Goal: Information Seeking & Learning: Learn about a topic

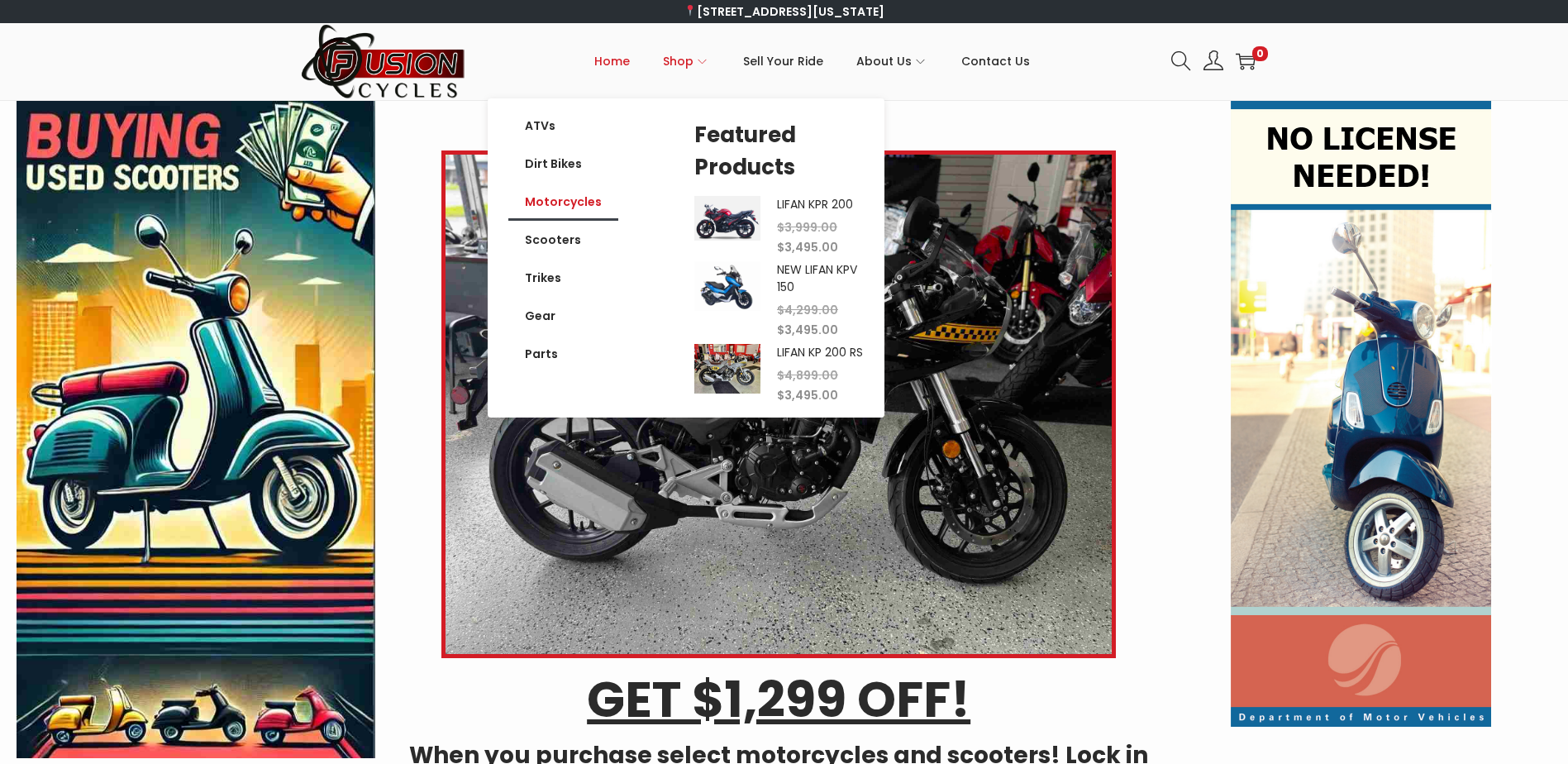
click at [555, 200] on link "Motorcycles" at bounding box center [563, 202] width 109 height 38
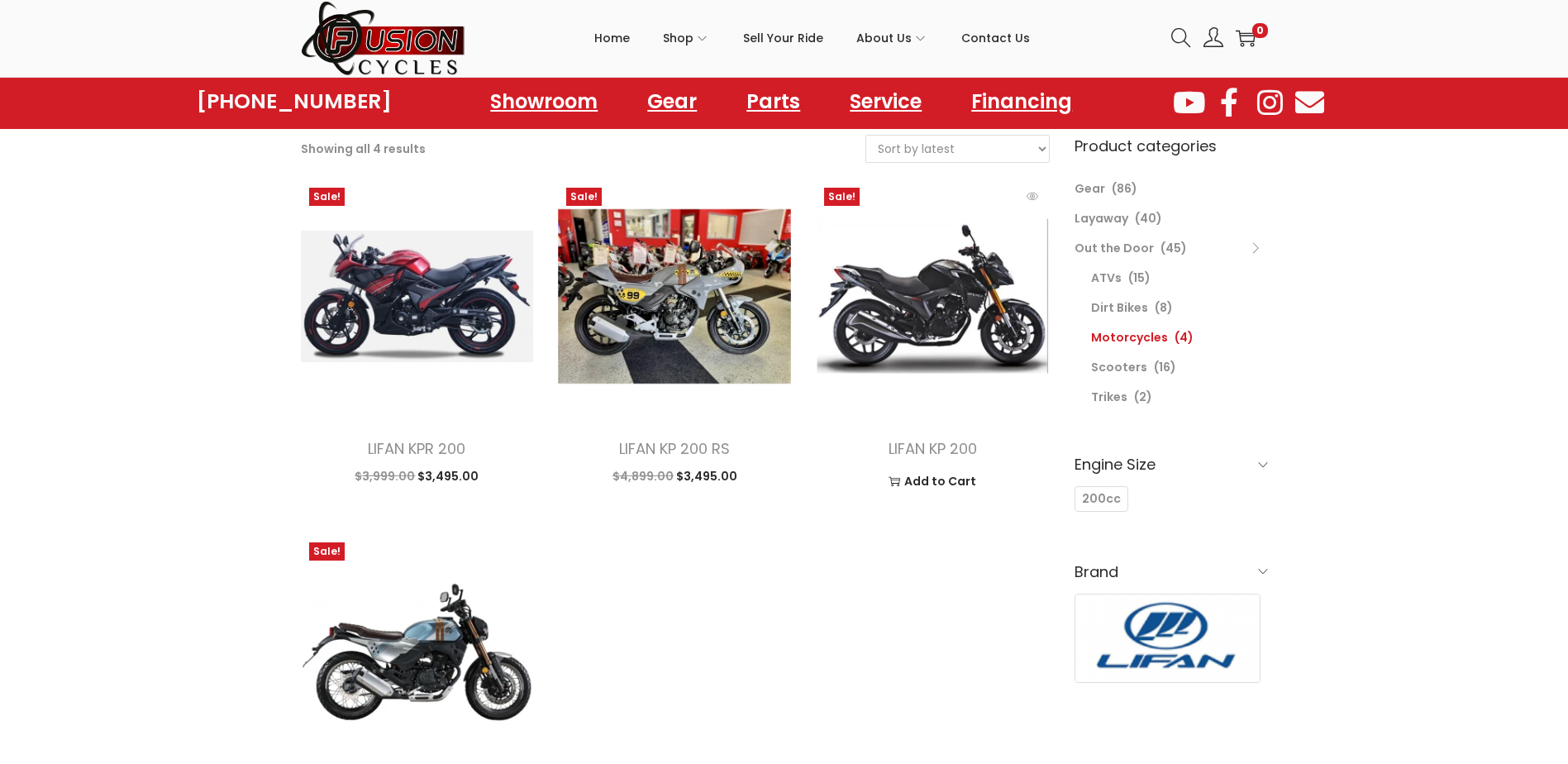
scroll to position [83, 0]
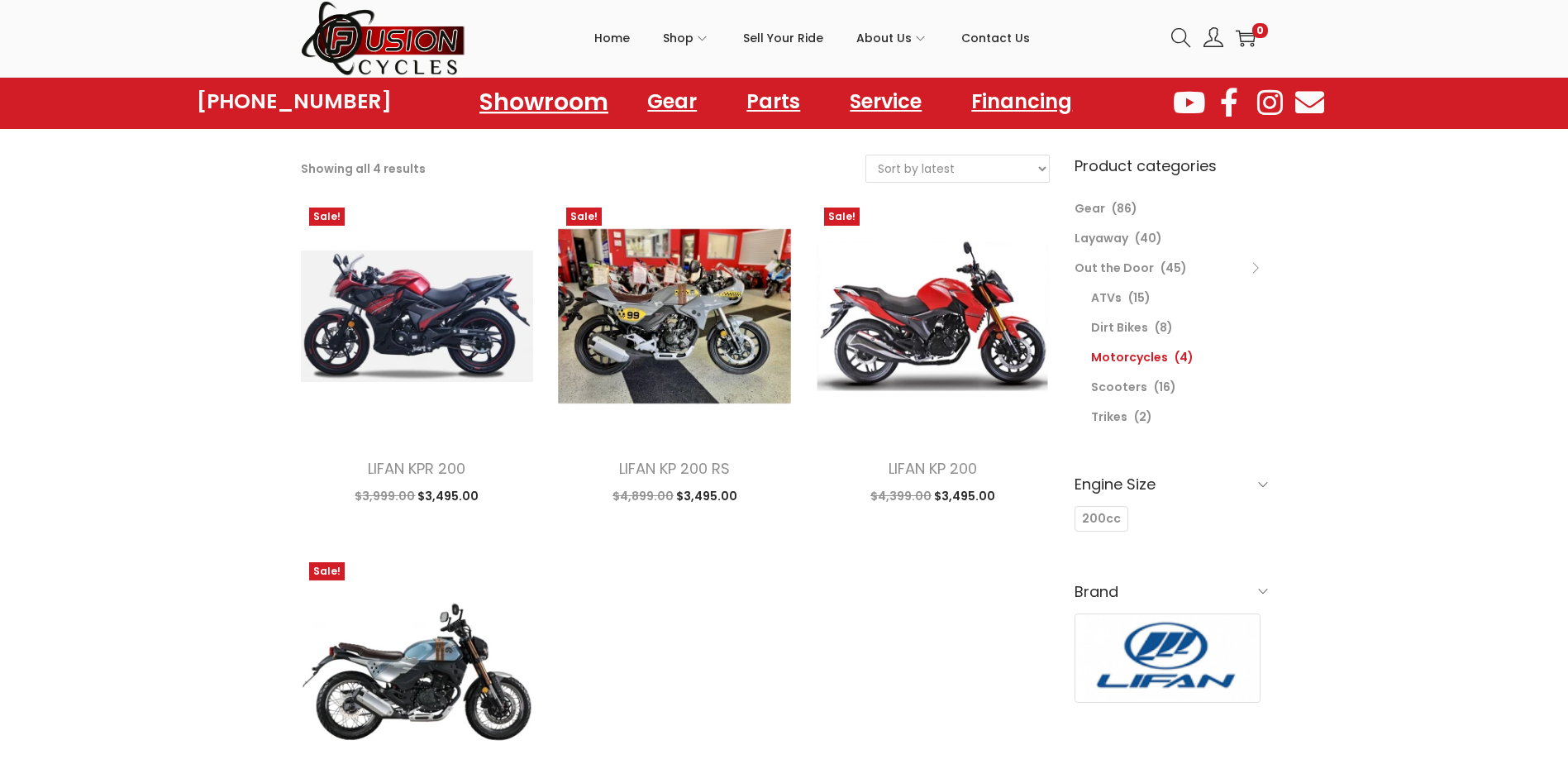
click at [547, 110] on link "Showroom" at bounding box center [544, 101] width 169 height 46
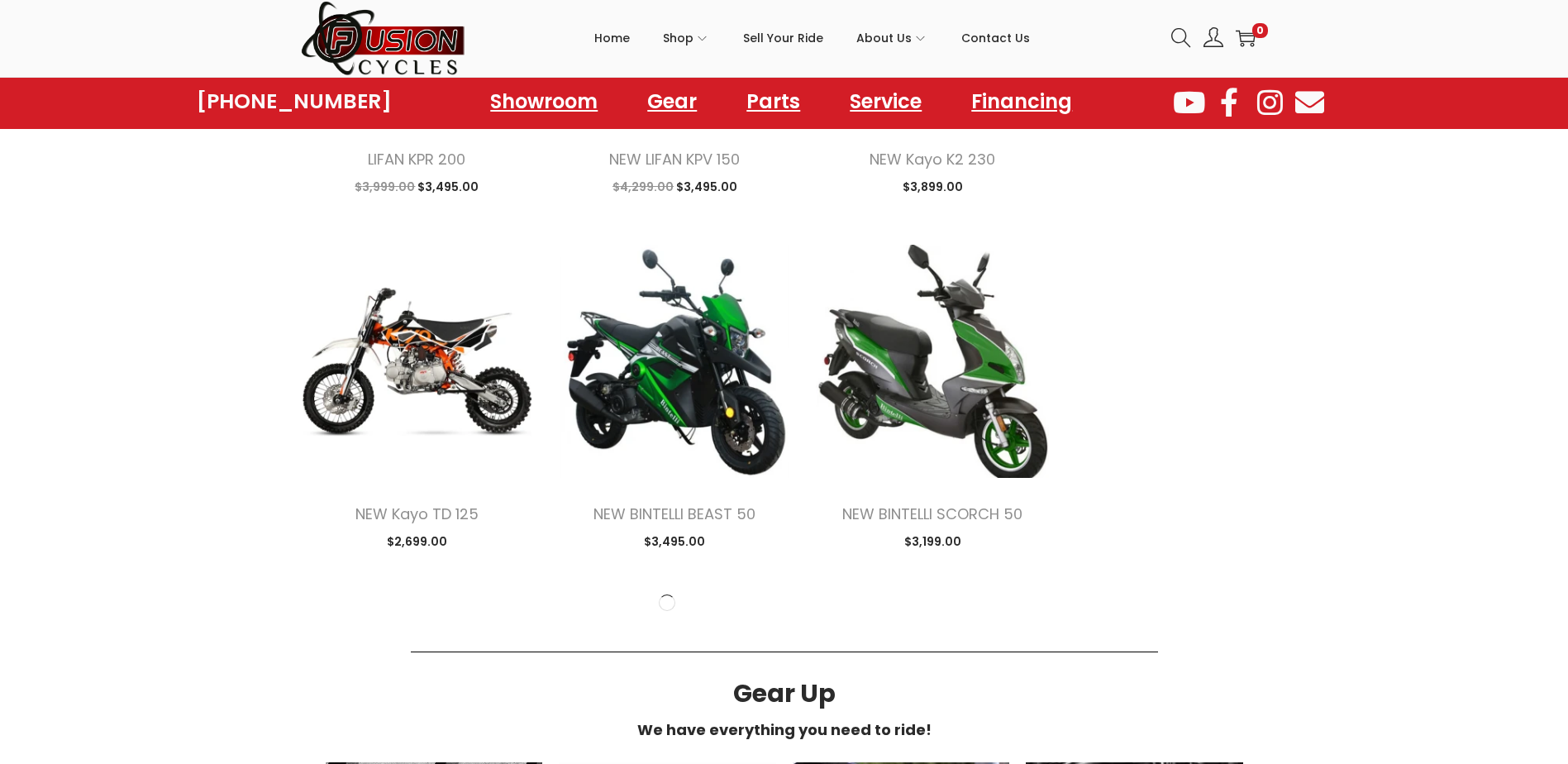
scroll to position [1654, 0]
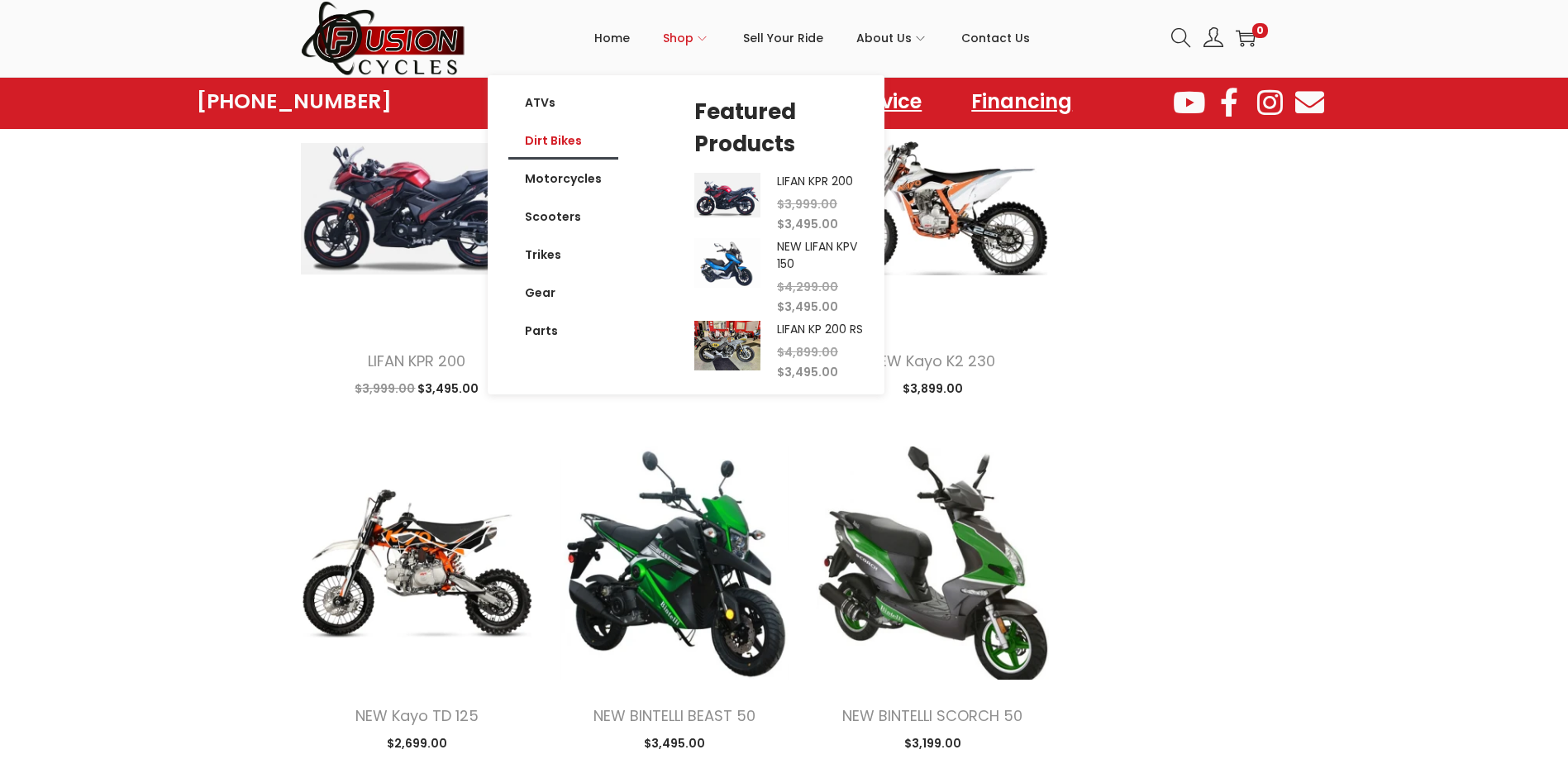
click at [559, 138] on link "Dirt Bikes" at bounding box center [563, 140] width 109 height 38
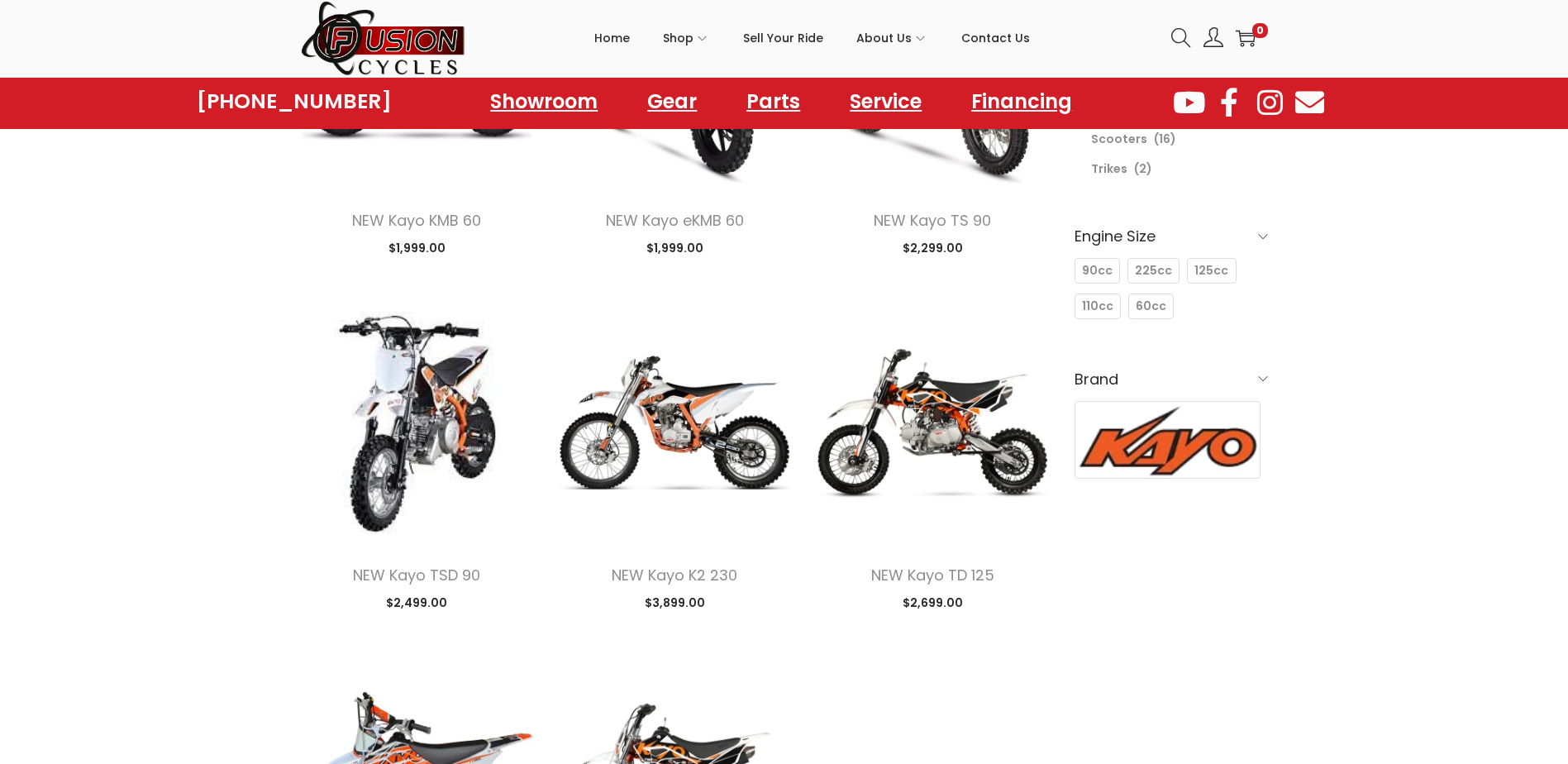
scroll to position [413, 0]
